Goal: Use online tool/utility: Utilize a website feature to perform a specific function

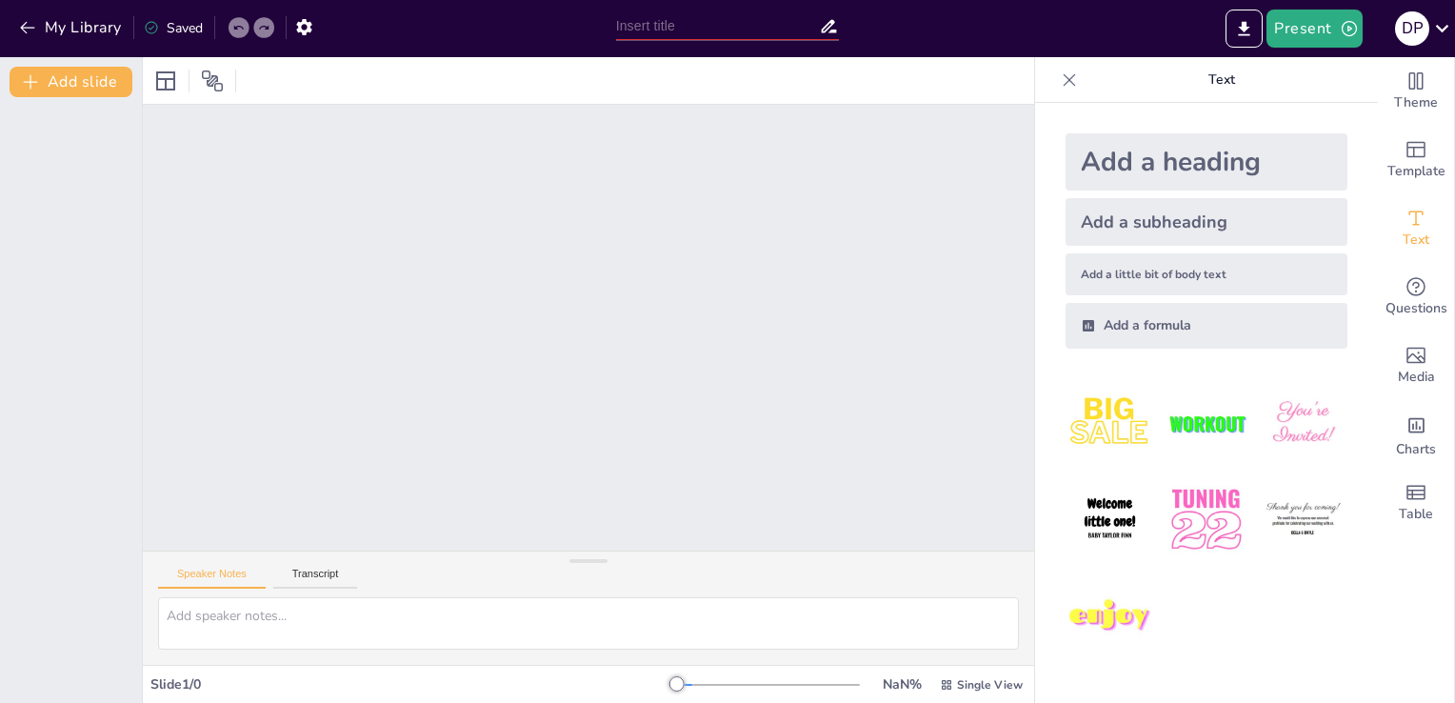
click at [1096, 154] on div "Add a heading" at bounding box center [1207, 161] width 282 height 57
click at [304, 631] on textarea at bounding box center [588, 623] width 861 height 52
click at [677, 680] on div at bounding box center [768, 684] width 183 height 15
click at [756, 684] on div at bounding box center [768, 685] width 183 height 2
click at [599, 609] on textarea at bounding box center [588, 623] width 861 height 52
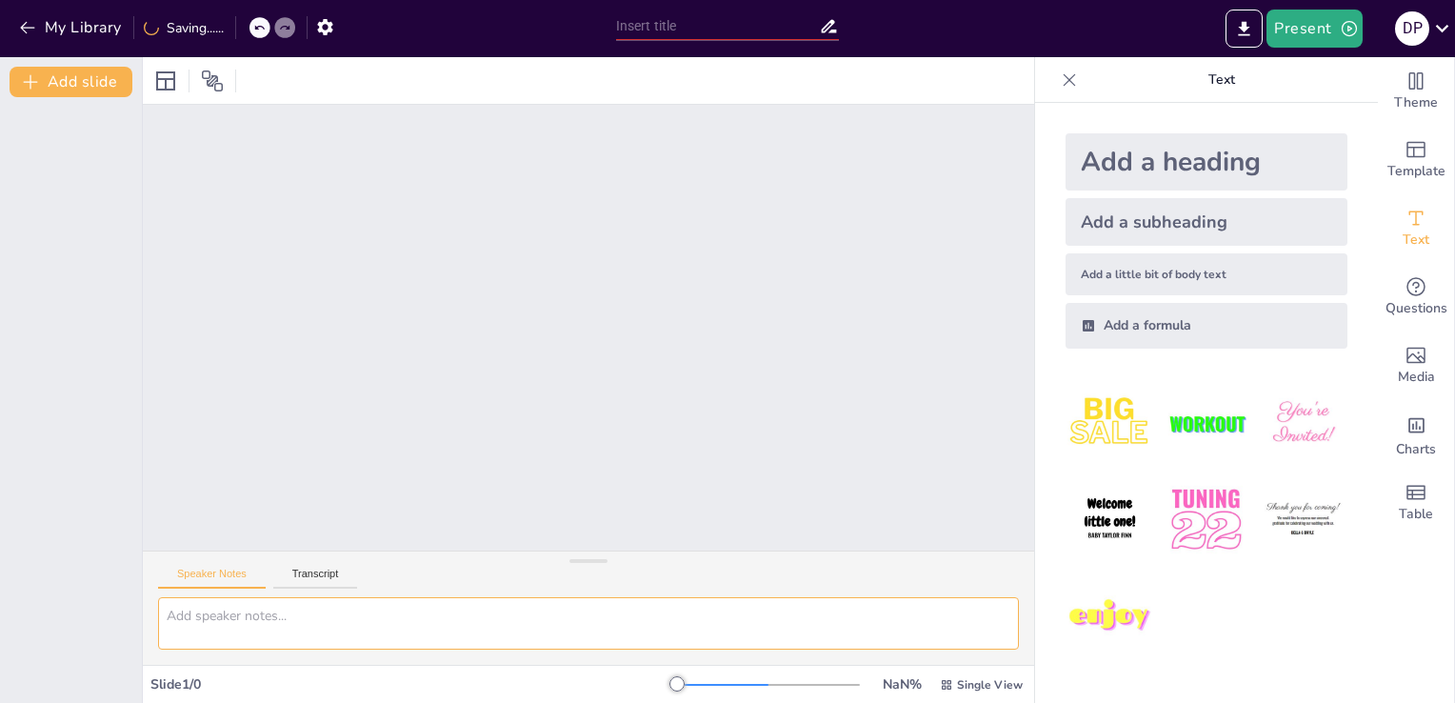
click at [599, 609] on textarea at bounding box center [588, 623] width 861 height 52
click at [297, 19] on div at bounding box center [291, 27] width 21 height 21
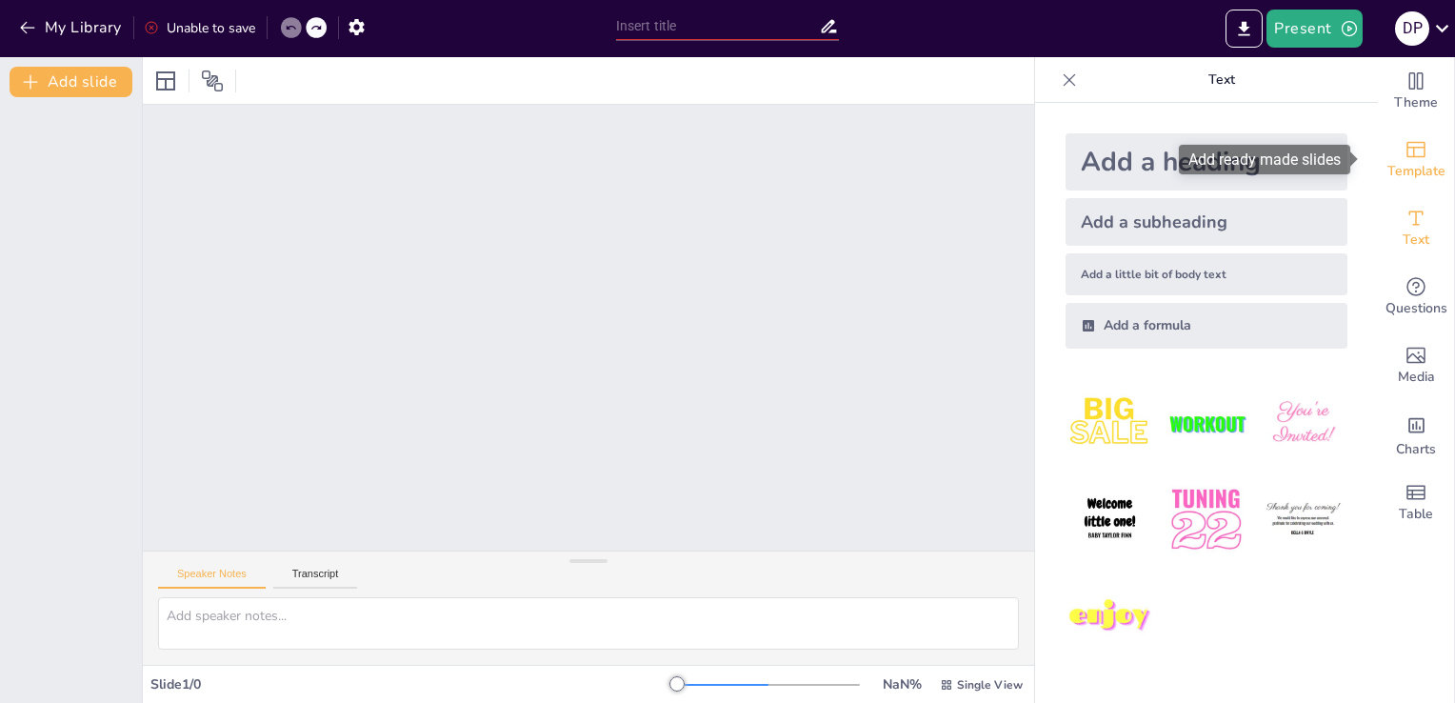
click at [1406, 138] on icon "Add ready made slides" at bounding box center [1416, 149] width 23 height 23
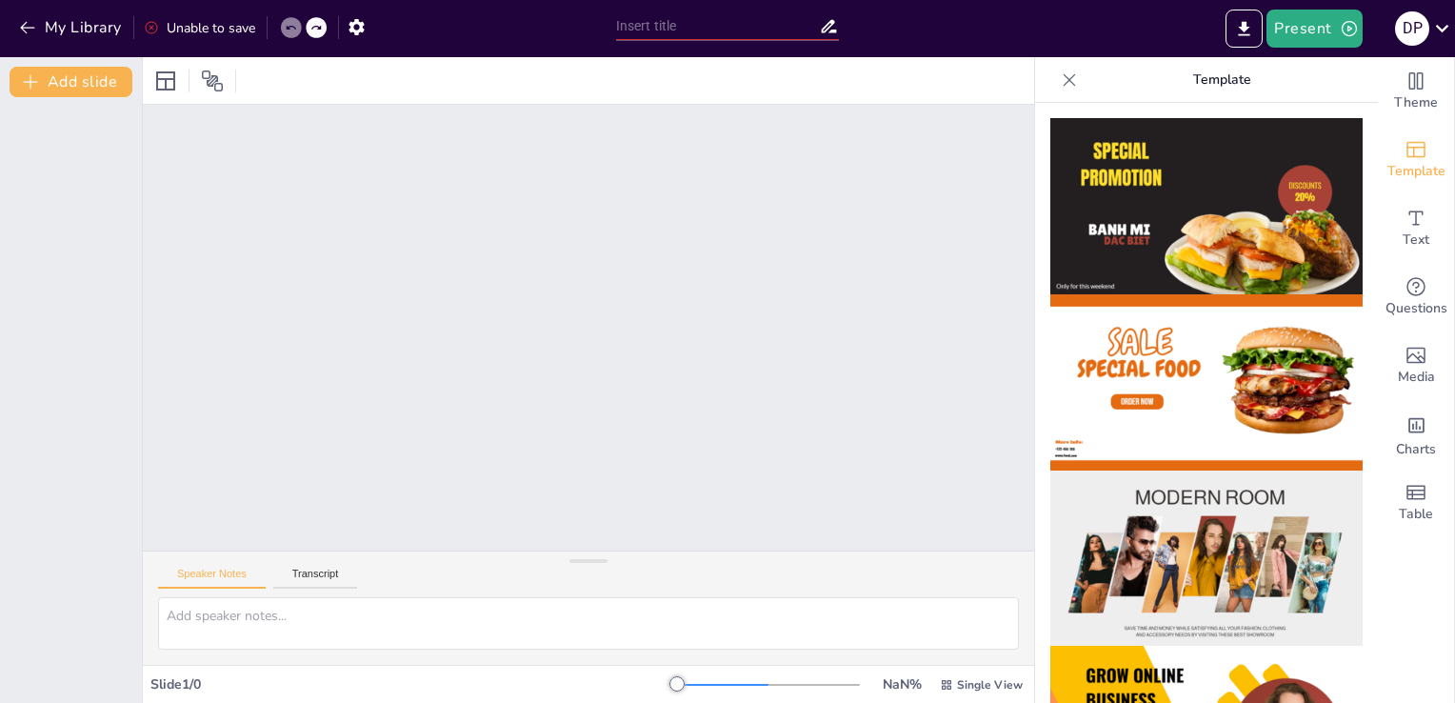
click at [1125, 268] on img at bounding box center [1207, 206] width 312 height 176
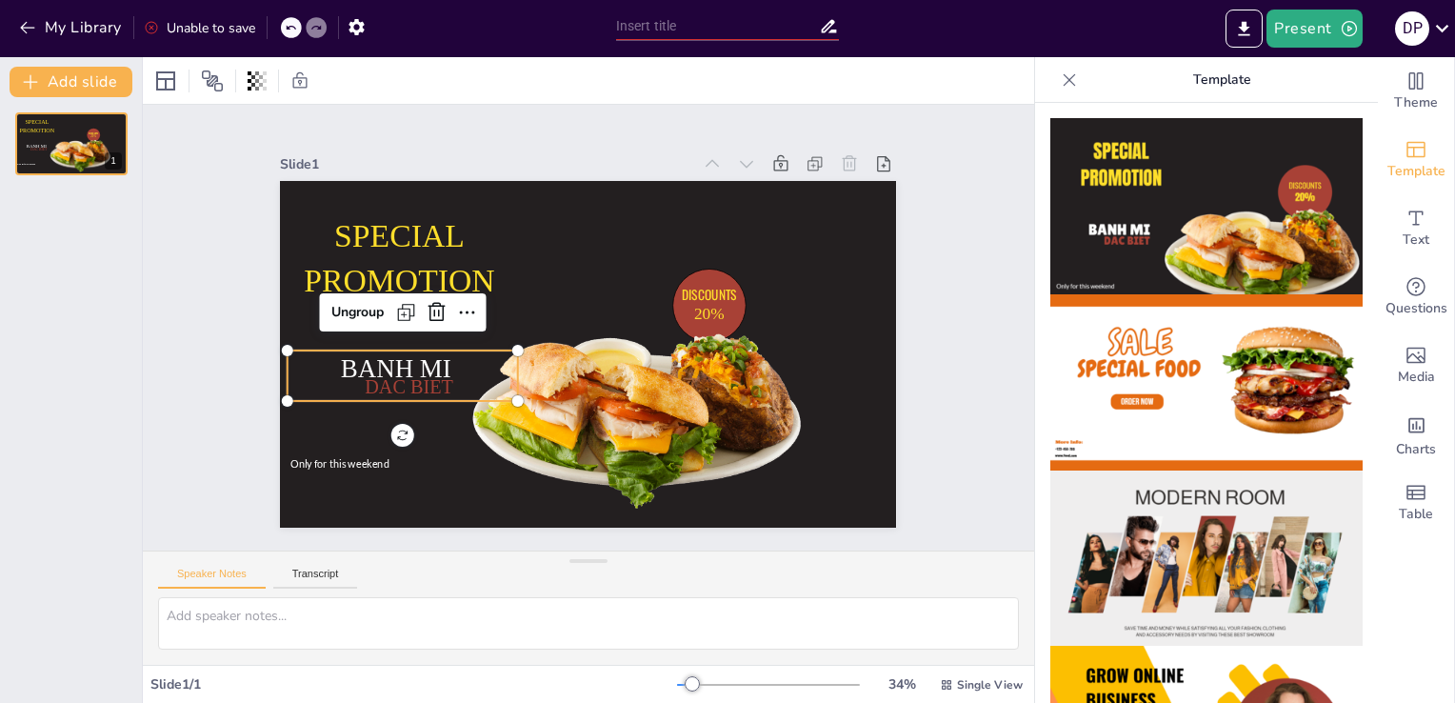
click at [394, 377] on span "DAC BIET" at bounding box center [410, 386] width 89 height 21
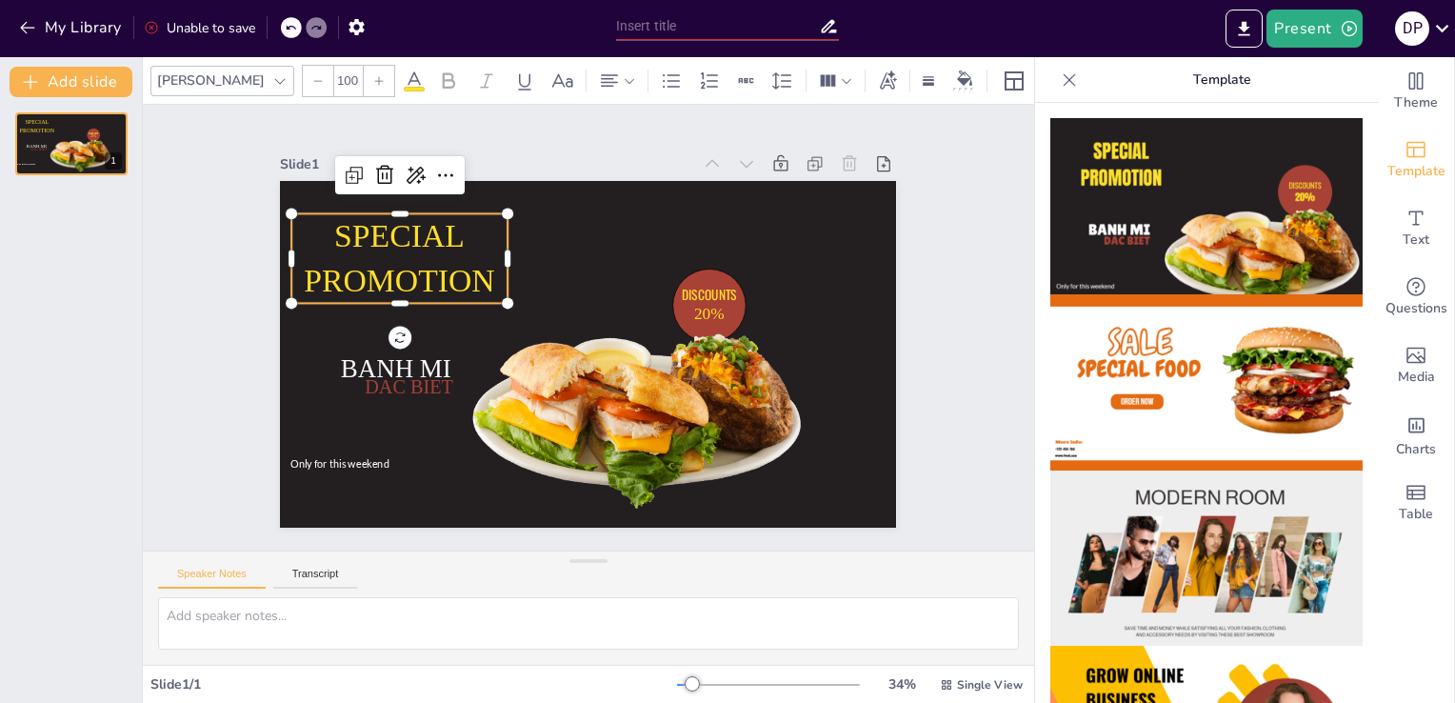
click at [394, 248] on p "SPECIAL PROMOTION" at bounding box center [400, 258] width 216 height 90
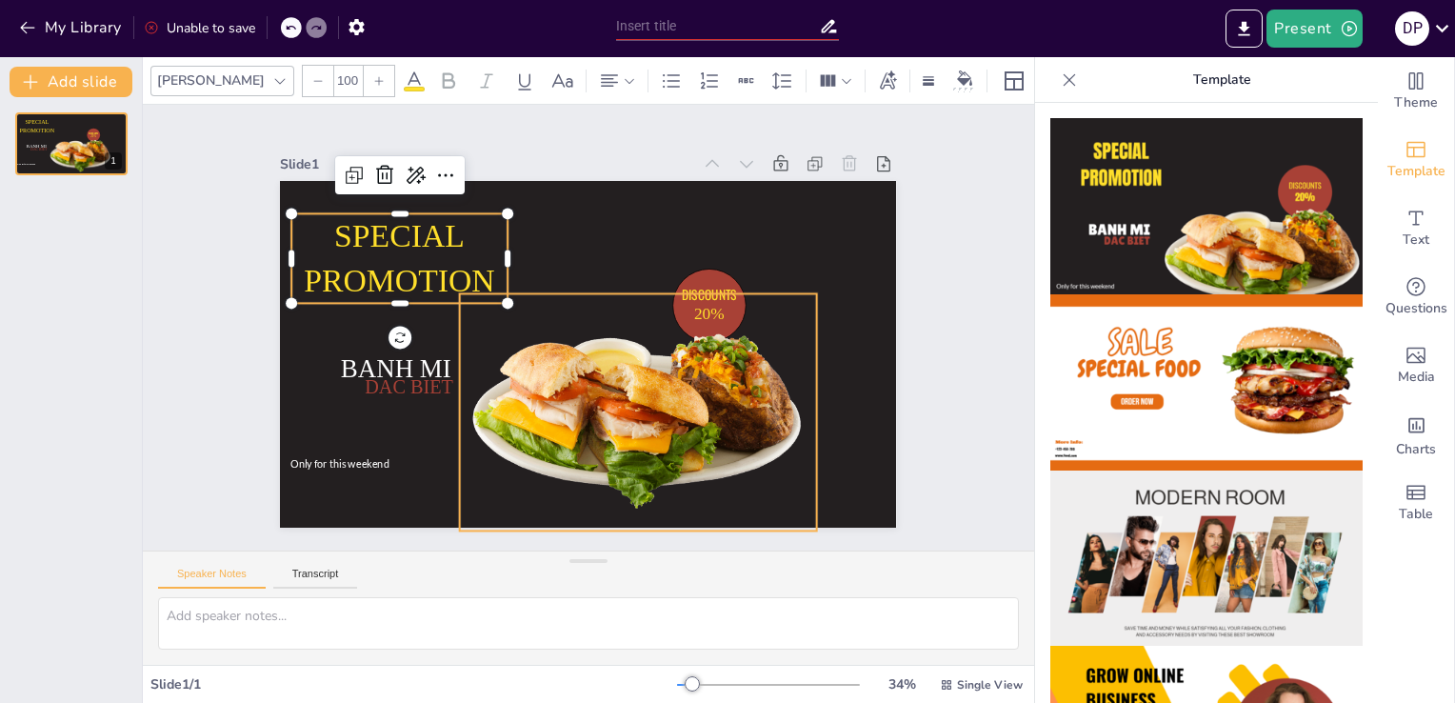
click at [695, 293] on div at bounding box center [638, 411] width 357 height 237
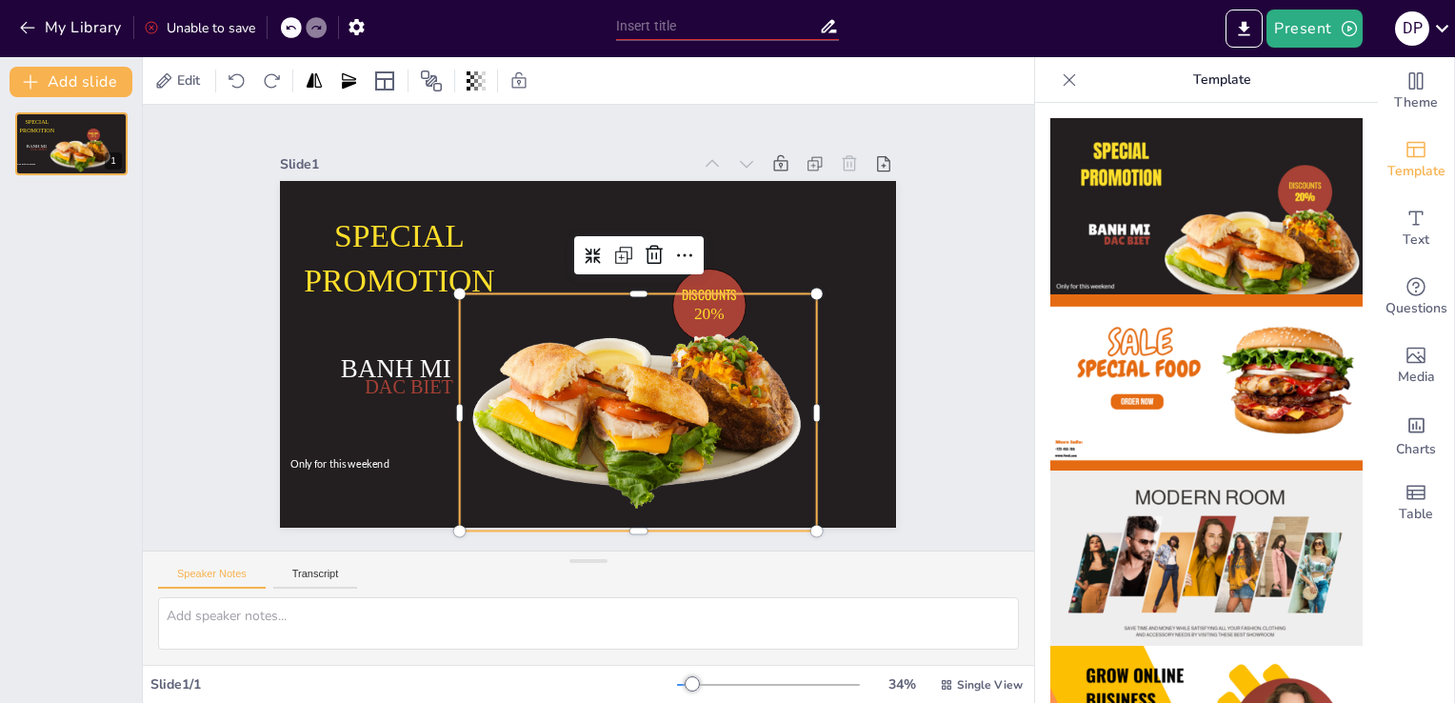
click at [693, 284] on div at bounding box center [638, 285] width 357 height 15
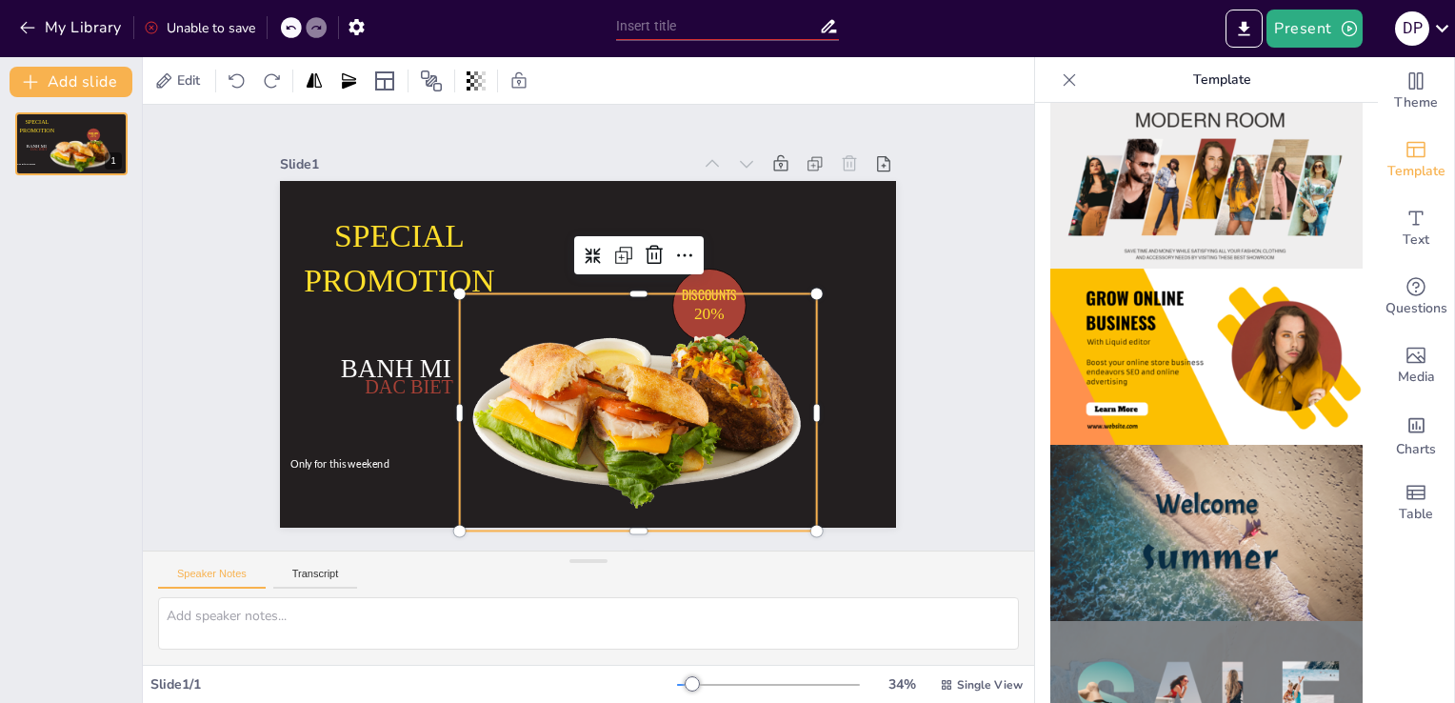
scroll to position [379, 0]
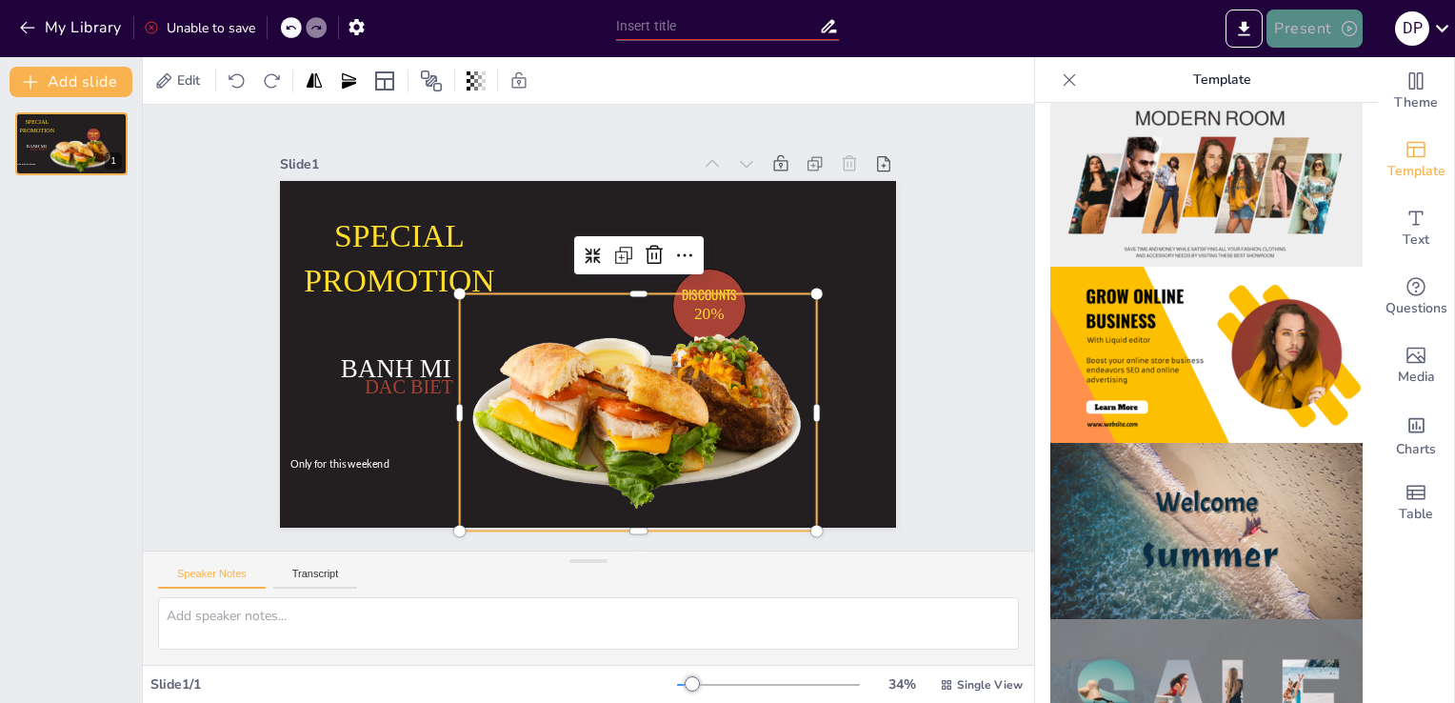
click at [1278, 32] on button "Present" at bounding box center [1314, 29] width 95 height 38
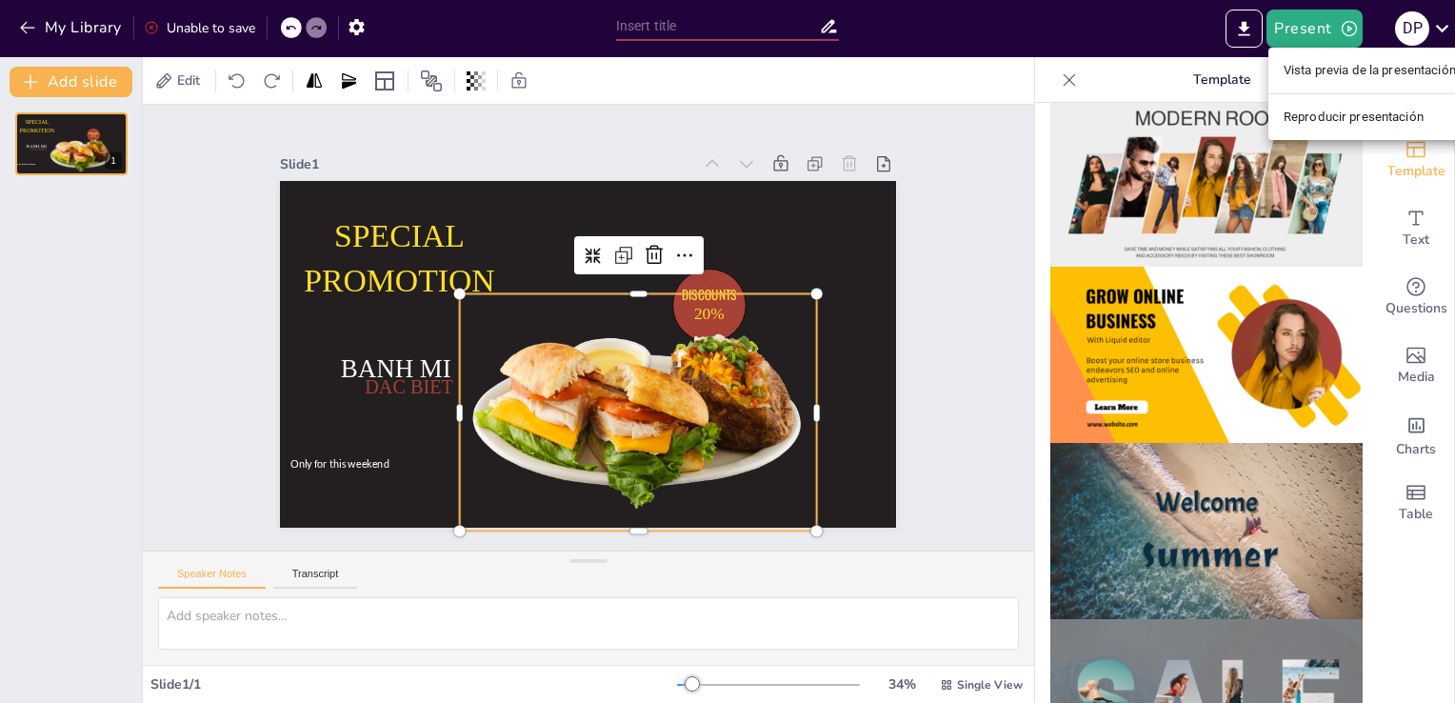
click at [1318, 90] on ul "Vista previa de la presentación Reproducir presentación" at bounding box center [1370, 94] width 203 height 92
click at [1324, 55] on li "Vista previa de la presentación" at bounding box center [1370, 70] width 203 height 30
